Goal: Task Accomplishment & Management: Manage account settings

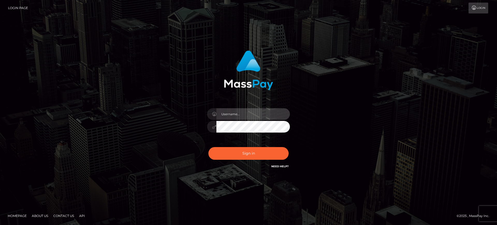
type input "marianne.B2S"
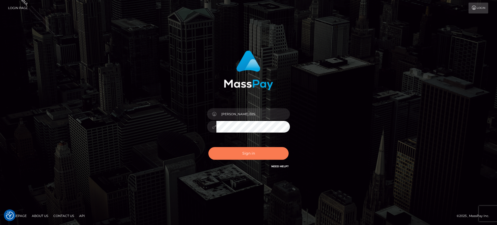
click at [249, 156] on button "Sign in" at bounding box center [248, 153] width 80 height 13
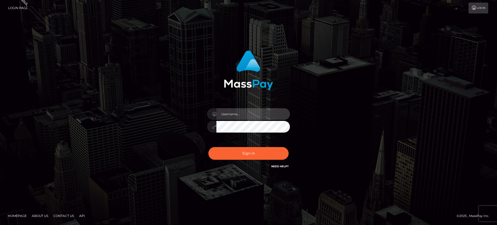
type input "[PERSON_NAME].B2S"
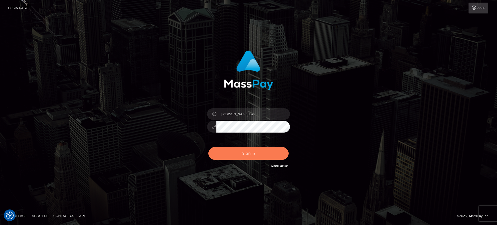
click at [247, 156] on button "Sign in" at bounding box center [248, 153] width 80 height 13
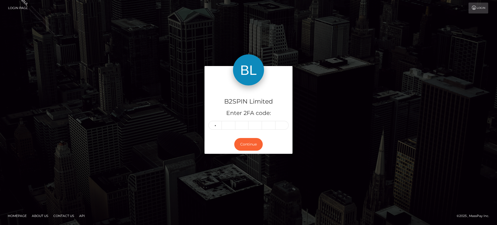
type input "5"
type input "6"
type input "4"
type input "9"
type input "0"
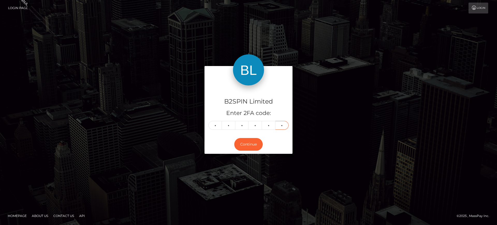
type input "3"
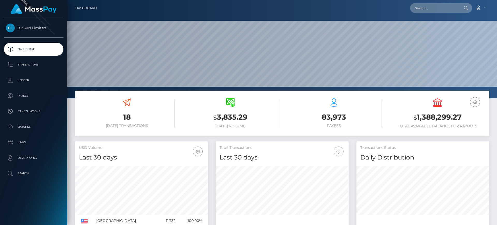
scroll to position [92, 133]
click at [27, 66] on p "Transactions" at bounding box center [33, 65] width 55 height 8
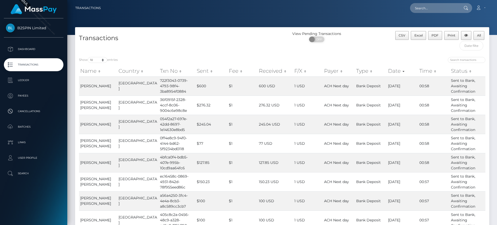
click at [217, 56] on div "Show 10 25 50 100 250 500 1,000 3,500 entries Name Country Txn No Sent Fee Rece…" at bounding box center [282, 171] width 414 height 236
click at [218, 54] on div "Show 10 25 50 100 250 500 1,000 3,500 entries Name Country Txn No Sent Fee Rece…" at bounding box center [282, 171] width 414 height 236
click at [371, 53] on div "View Pending Transactions ON OFF" at bounding box center [334, 42] width 104 height 22
click at [259, 53] on div "Transactions" at bounding box center [178, 42] width 207 height 22
click at [192, 39] on h4 "Transactions" at bounding box center [178, 38] width 199 height 9
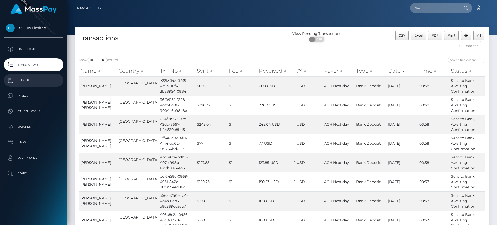
click at [41, 78] on p "Ledger" at bounding box center [33, 80] width 55 height 8
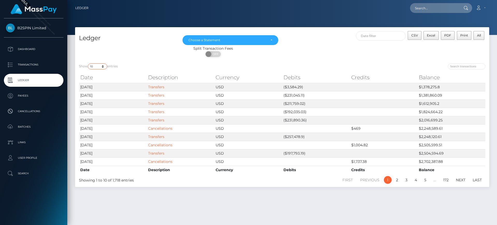
click at [104, 66] on select "10 25 50 100 250" at bounding box center [97, 66] width 19 height 6
select select "25"
click at [88, 63] on select "10 25 50 100 250" at bounding box center [97, 66] width 19 height 6
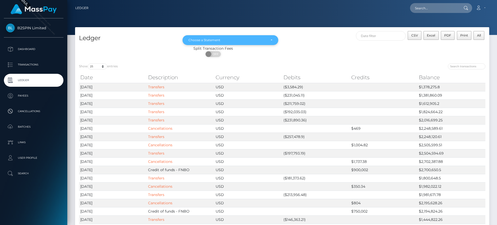
click at [260, 40] on div "Choose a Statement" at bounding box center [227, 40] width 78 height 4
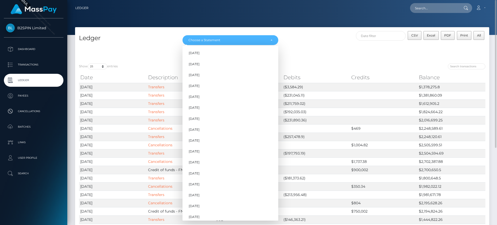
scroll to position [71, 0]
click at [311, 54] on div "ON OFF" at bounding box center [213, 55] width 276 height 8
